Goal: Transaction & Acquisition: Purchase product/service

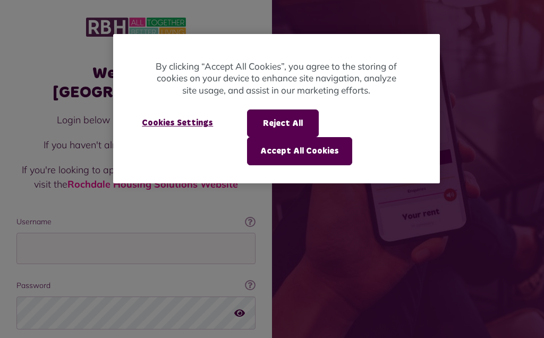
click at [320, 151] on button "Accept All Cookies" at bounding box center [299, 151] width 105 height 28
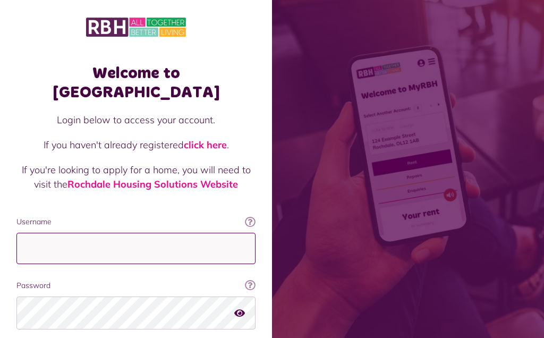
click at [188, 232] on input "Username" at bounding box center [135, 247] width 239 height 31
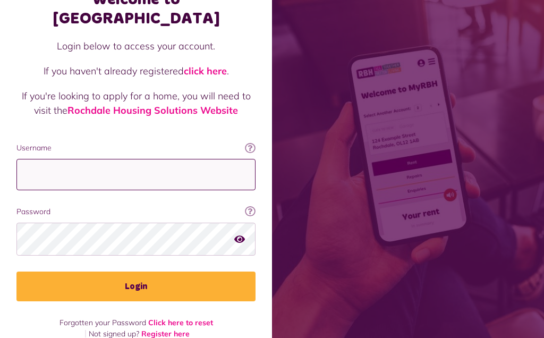
type input "**********"
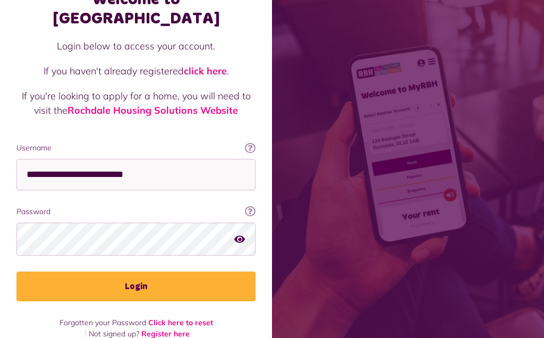
click at [191, 271] on button "Login" at bounding box center [135, 286] width 239 height 30
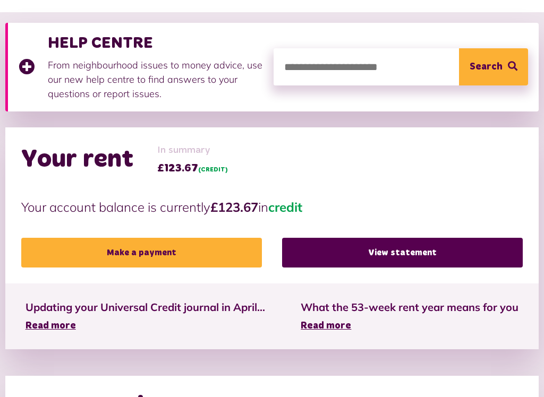
scroll to position [150, 0]
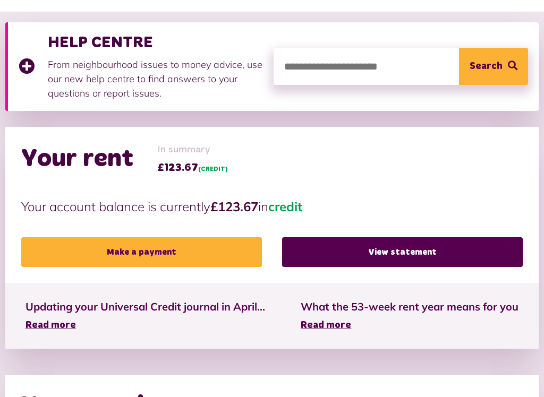
click at [407, 253] on link "View statement" at bounding box center [402, 252] width 240 height 30
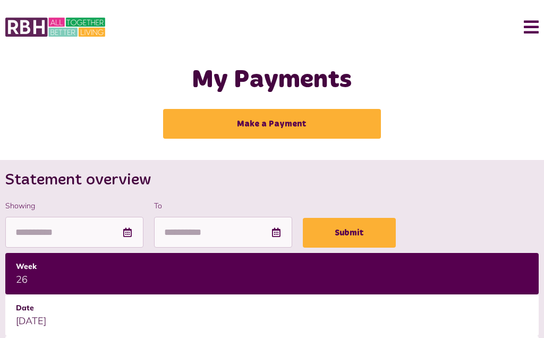
click at [283, 124] on link "Make a Payment" at bounding box center [272, 124] width 218 height 30
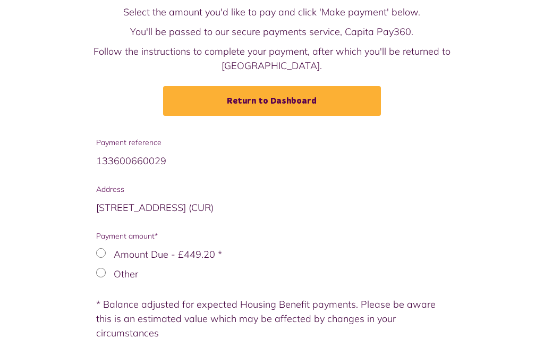
scroll to position [125, 0]
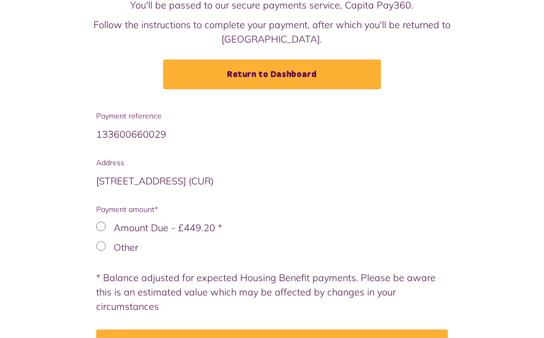
click at [329, 330] on button "Make payment" at bounding box center [272, 345] width 352 height 30
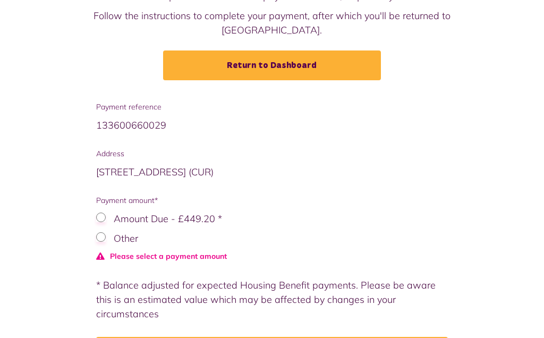
scroll to position [160, 0]
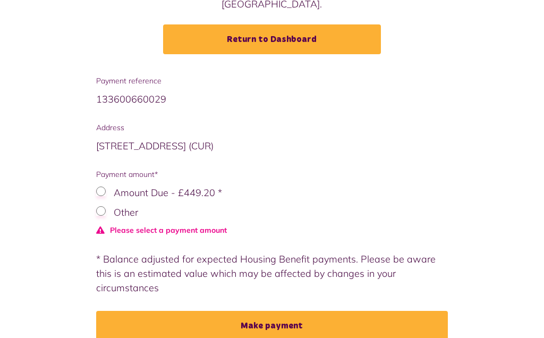
click at [108, 205] on div "Other" at bounding box center [272, 212] width 352 height 14
click at [109, 205] on div "Other" at bounding box center [272, 212] width 352 height 14
click at [106, 205] on div "Other" at bounding box center [272, 212] width 352 height 14
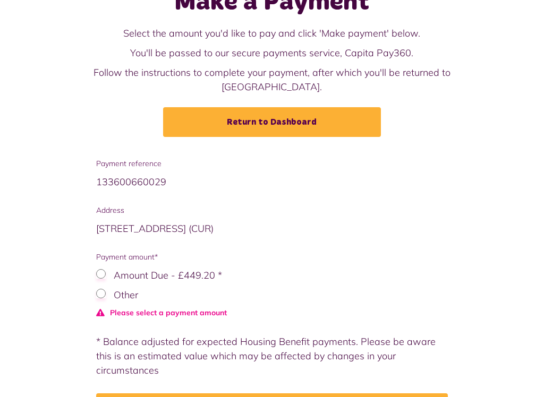
scroll to position [77, 0]
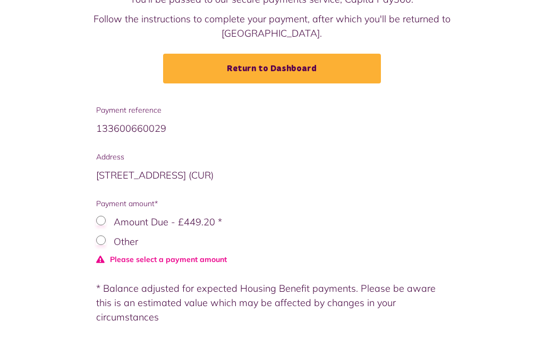
scroll to position [83, 0]
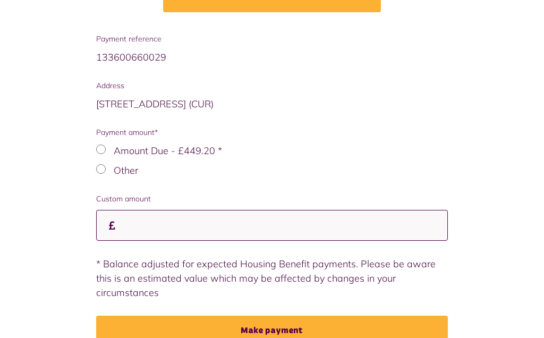
click at [132, 212] on input "Custom amount" at bounding box center [272, 225] width 352 height 31
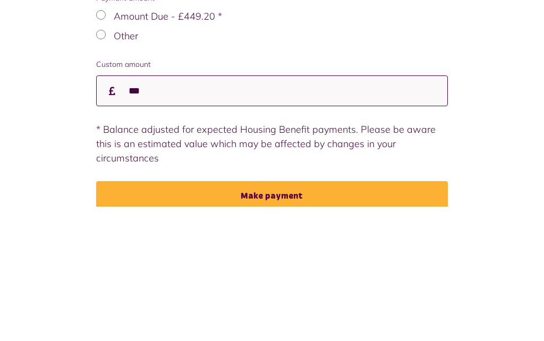
scroll to position [206, 0]
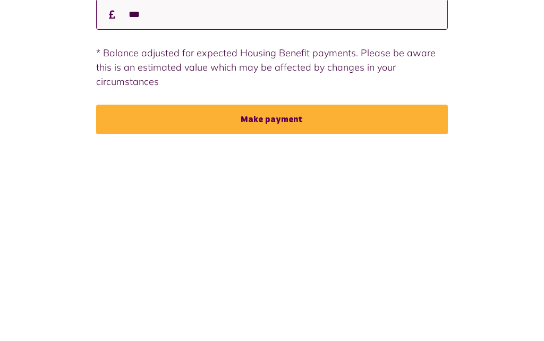
type input "***"
click at [294, 312] on button "Make payment" at bounding box center [272, 327] width 352 height 30
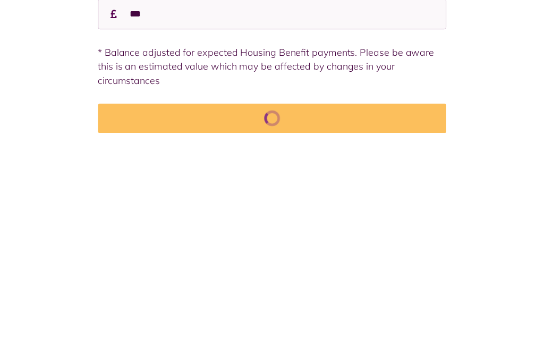
scroll to position [209, 0]
